Goal: Obtain resource: Download file/media

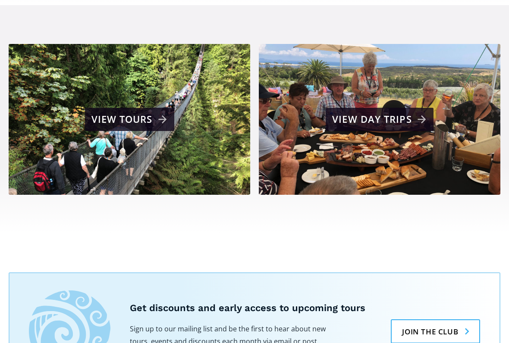
scroll to position [545, 0]
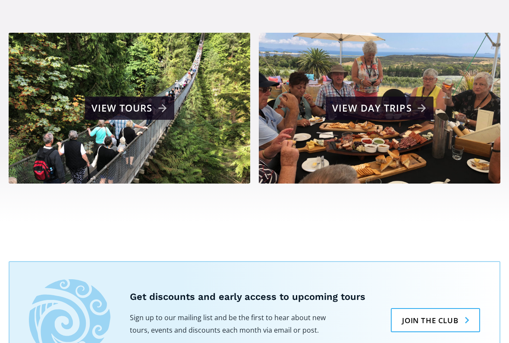
click at [163, 100] on div "View tours" at bounding box center [130, 108] width 78 height 17
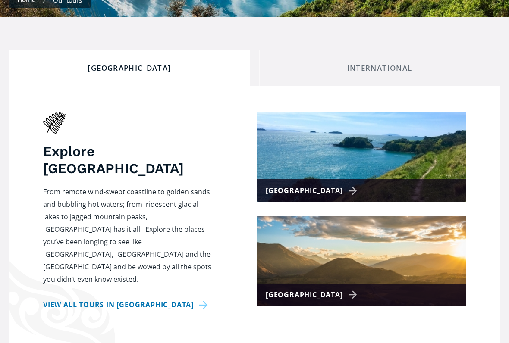
scroll to position [297, 0]
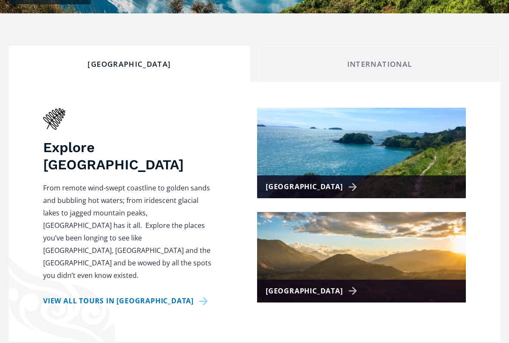
click at [329, 160] on img at bounding box center [361, 153] width 209 height 91
click at [332, 181] on div "[GEOGRAPHIC_DATA]" at bounding box center [313, 187] width 94 height 13
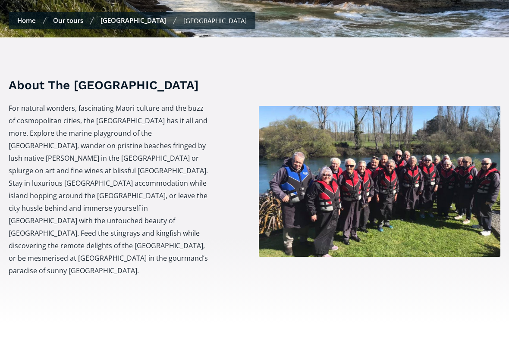
scroll to position [546, 0]
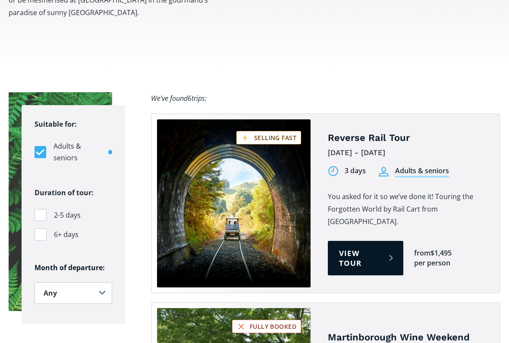
click at [38, 210] on div "Filters" at bounding box center [41, 216] width 12 height 12
click at [38, 213] on input "2-5 days" at bounding box center [38, 216] width 6 height 6
checkbox input "true"
click at [96, 283] on select "Any January February March April May June July August September October Novembe…" at bounding box center [74, 294] width 78 height 22
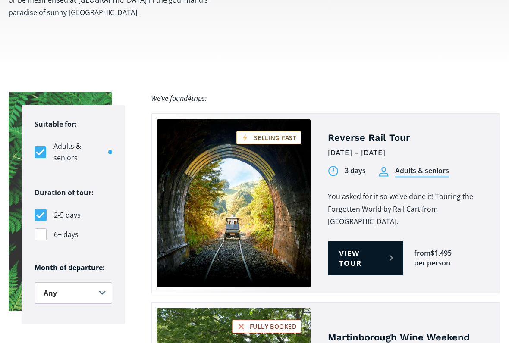
select select ".january"
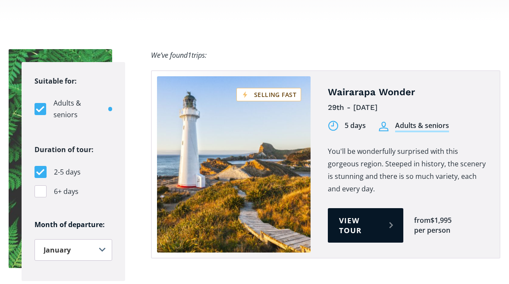
scroll to position [555, 0]
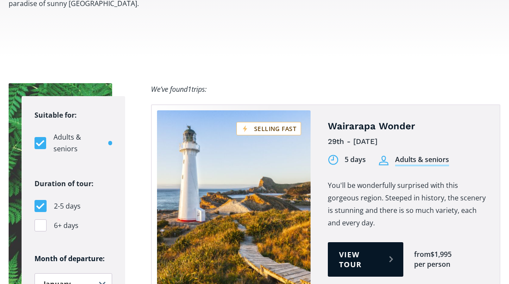
click at [361, 242] on link "View tour" at bounding box center [365, 259] width 75 height 35
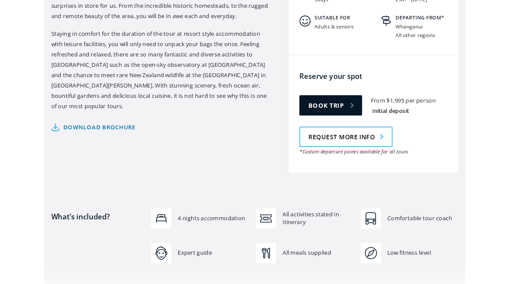
scroll to position [417, 0]
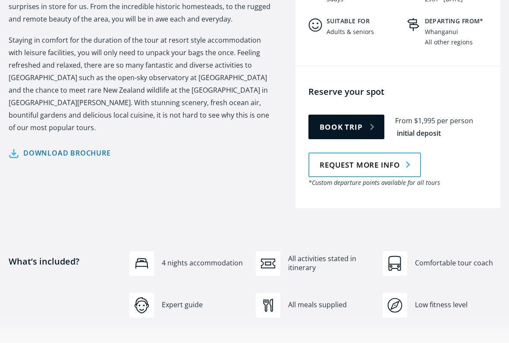
click at [57, 147] on link "Download brochure" at bounding box center [60, 153] width 102 height 13
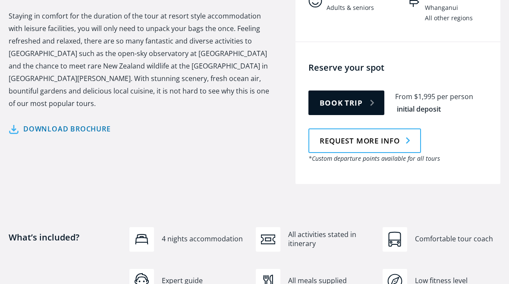
scroll to position [446, 0]
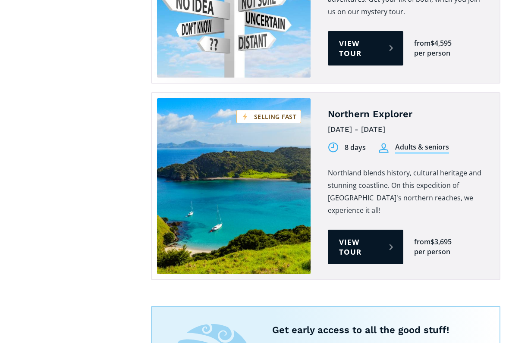
scroll to position [1528, 0]
click at [345, 230] on link "View tour" at bounding box center [365, 247] width 75 height 35
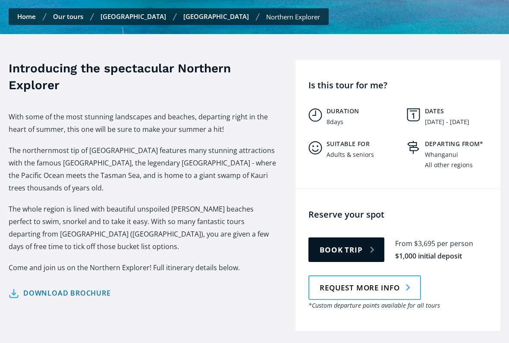
scroll to position [318, 0]
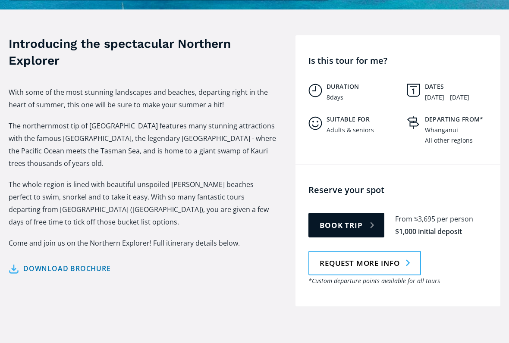
click at [63, 263] on link "Download brochure" at bounding box center [60, 269] width 102 height 13
